Goal: Find contact information: Find contact information

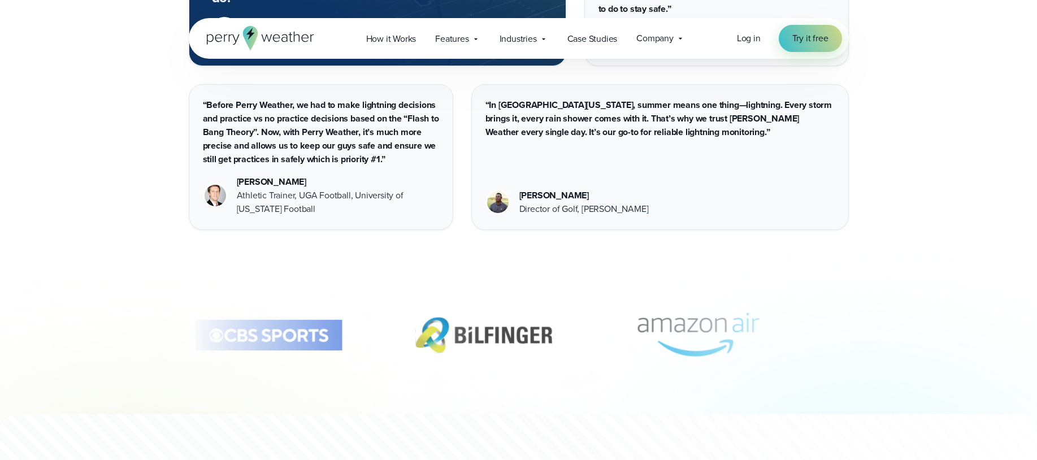
scroll to position [3060, 0]
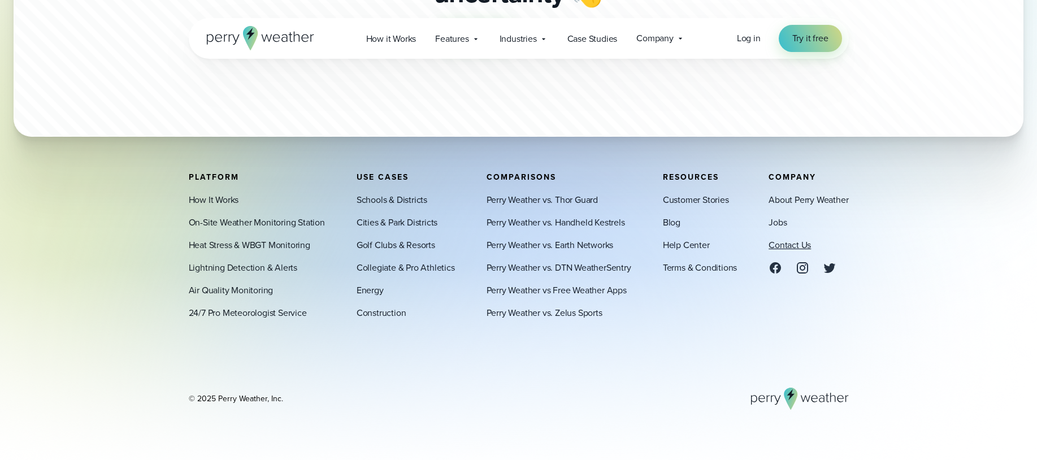
click at [776, 245] on link "Contact Us" at bounding box center [790, 246] width 42 height 14
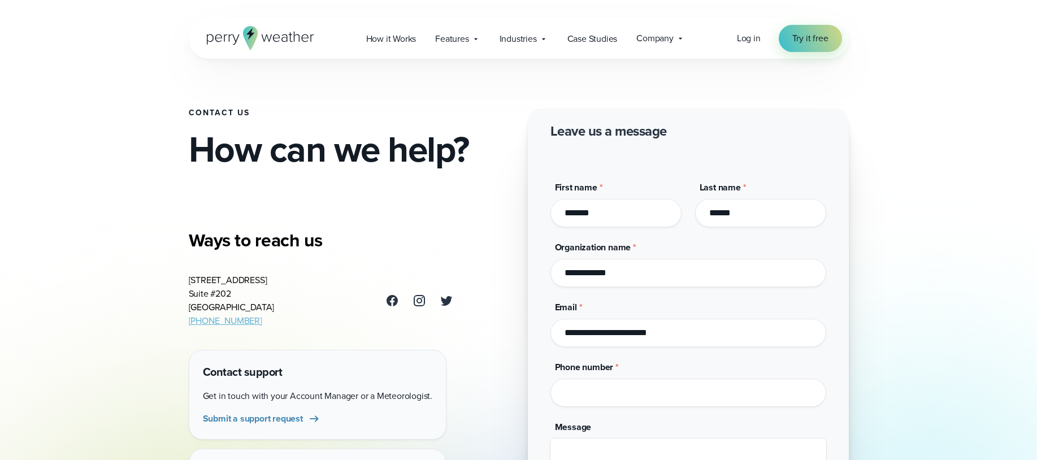
drag, startPoint x: 172, startPoint y: 276, endPoint x: 279, endPoint y: 310, distance: 112.5
click at [279, 310] on div "Contact Us How can we help? Ways to reach us 3102 Oak Lawn Ave Suite #202 Dalla…" at bounding box center [519, 271] width 814 height 543
copy address "3102 Oak Lawn Ave Suite #202 Dallas, TX 75219"
